Goal: Information Seeking & Learning: Check status

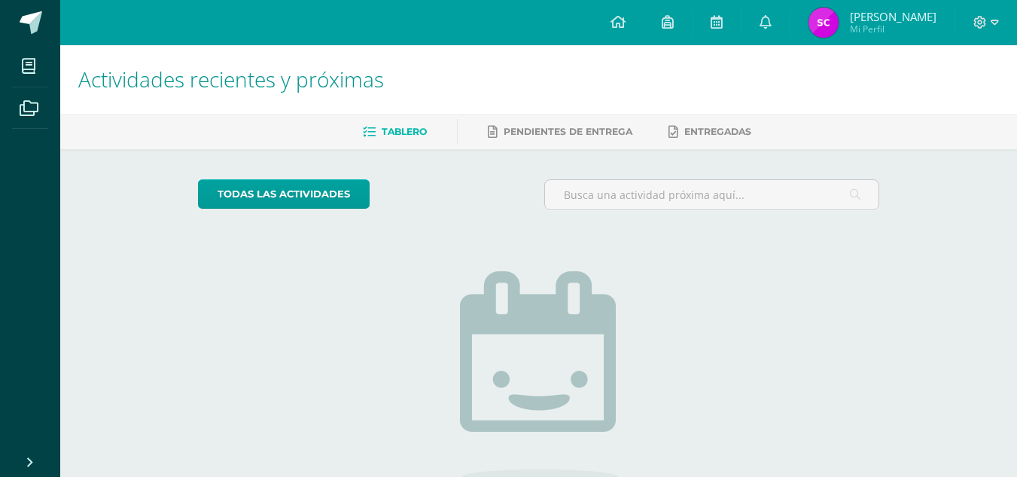
click at [862, 22] on span "Sonia Patricia Mi Perfil" at bounding box center [873, 23] width 134 height 30
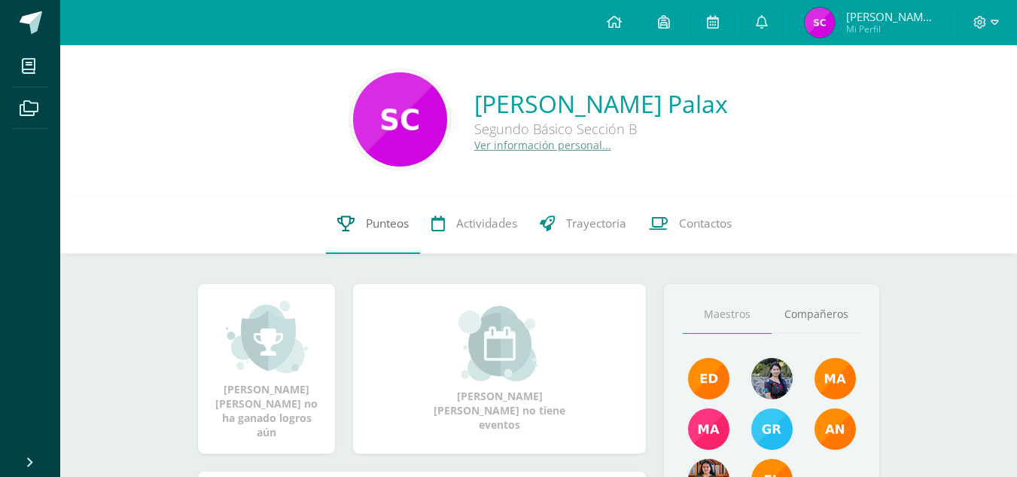
click at [371, 235] on link "Punteos" at bounding box center [373, 224] width 94 height 60
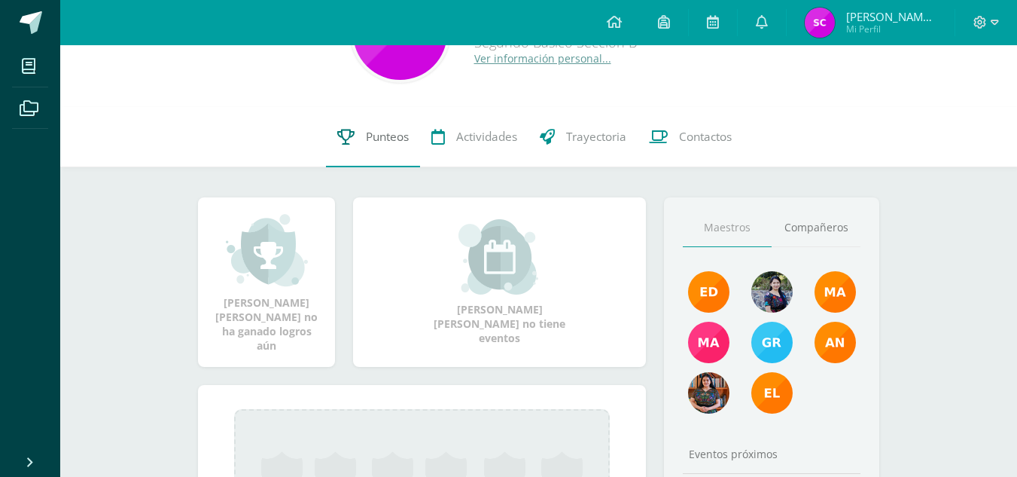
scroll to position [94, 0]
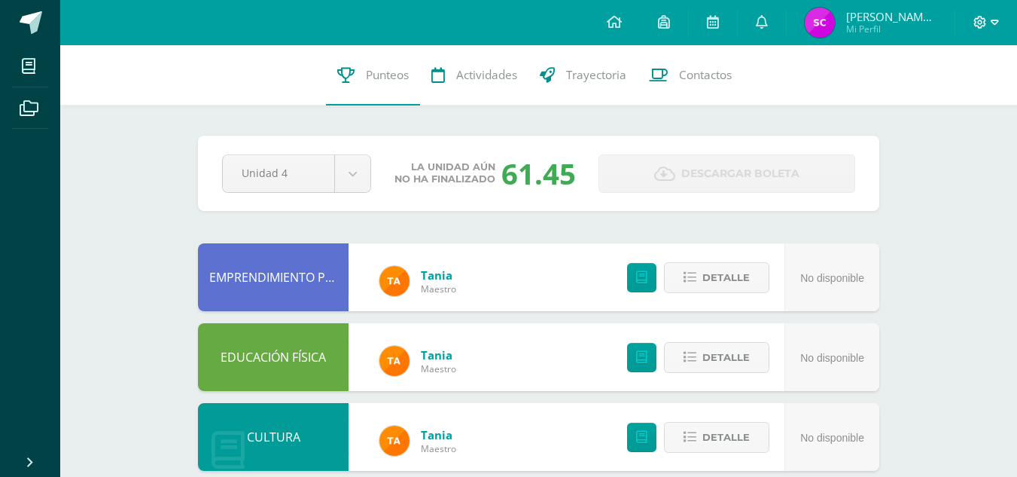
click at [980, 20] on icon at bounding box center [981, 23] width 14 height 14
click at [949, 97] on span "Cerrar sesión" at bounding box center [948, 102] width 68 height 14
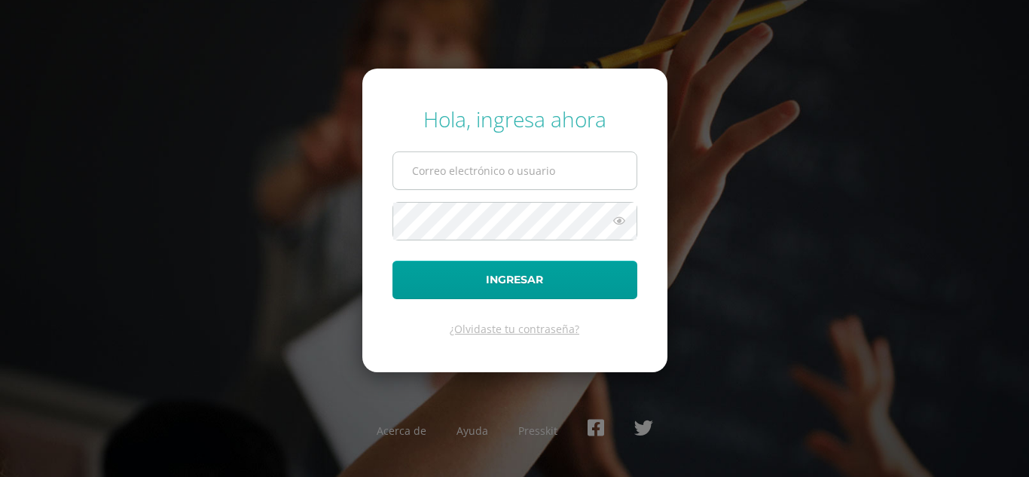
click at [571, 174] on input "text" at bounding box center [514, 170] width 243 height 37
type input "karlatuy2023@maiagt.org"
click at [392, 261] on button "Ingresar" at bounding box center [514, 280] width 245 height 38
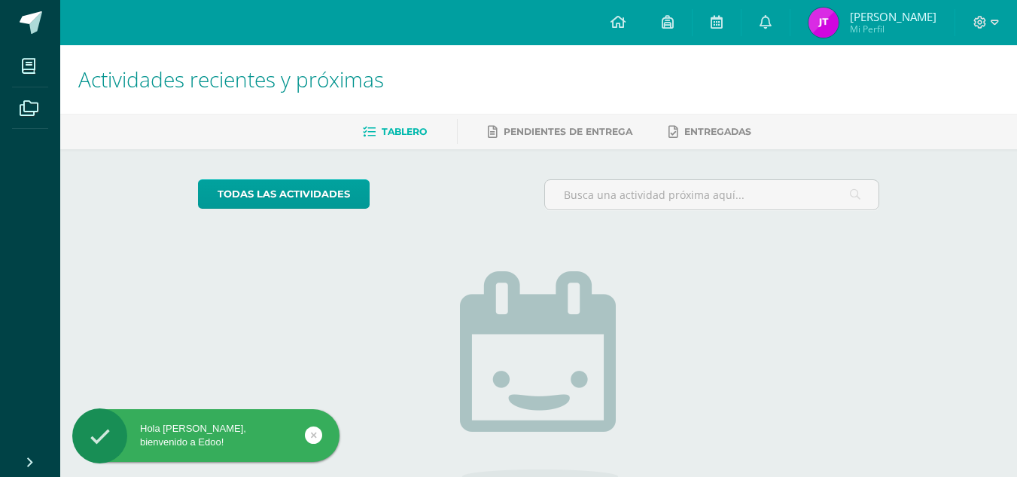
click at [813, 14] on img at bounding box center [824, 23] width 30 height 30
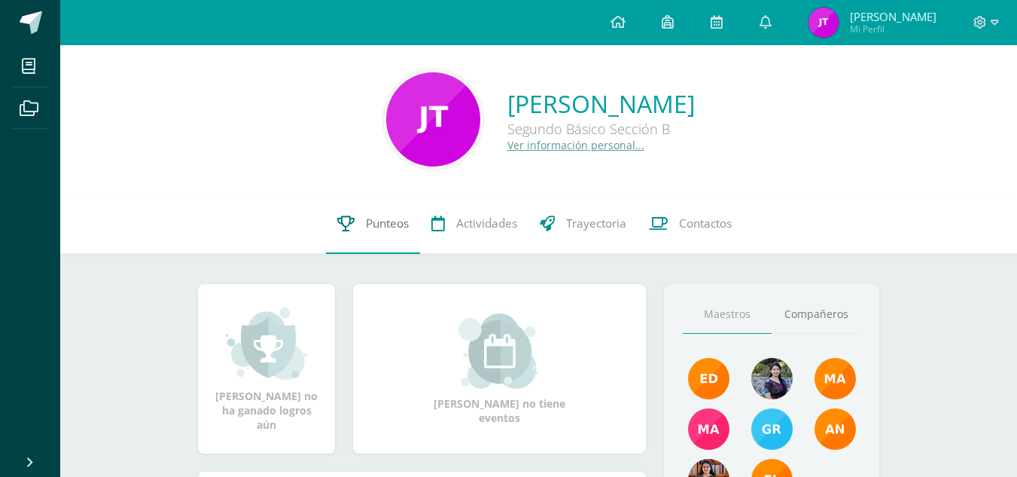
click at [369, 226] on span "Punteos" at bounding box center [387, 223] width 43 height 16
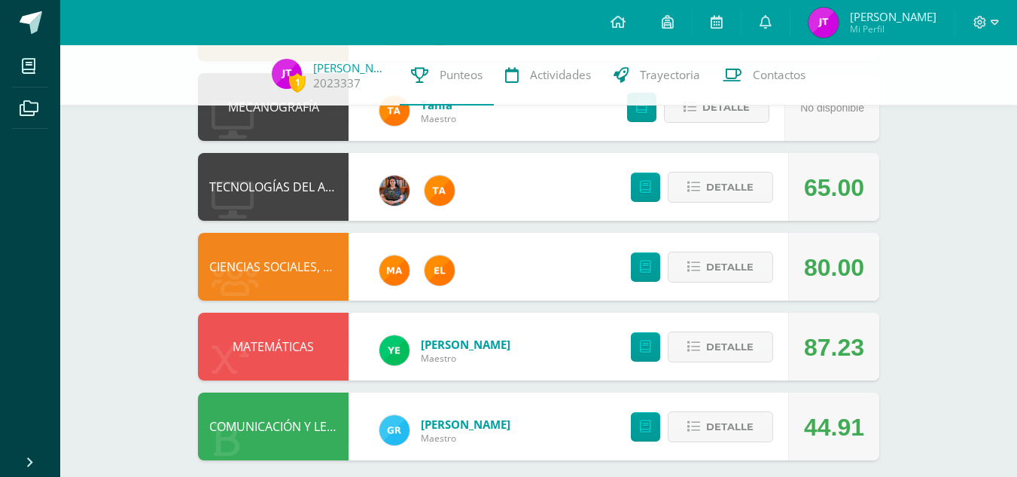
scroll to position [816, 0]
